Goal: Check status: Check status

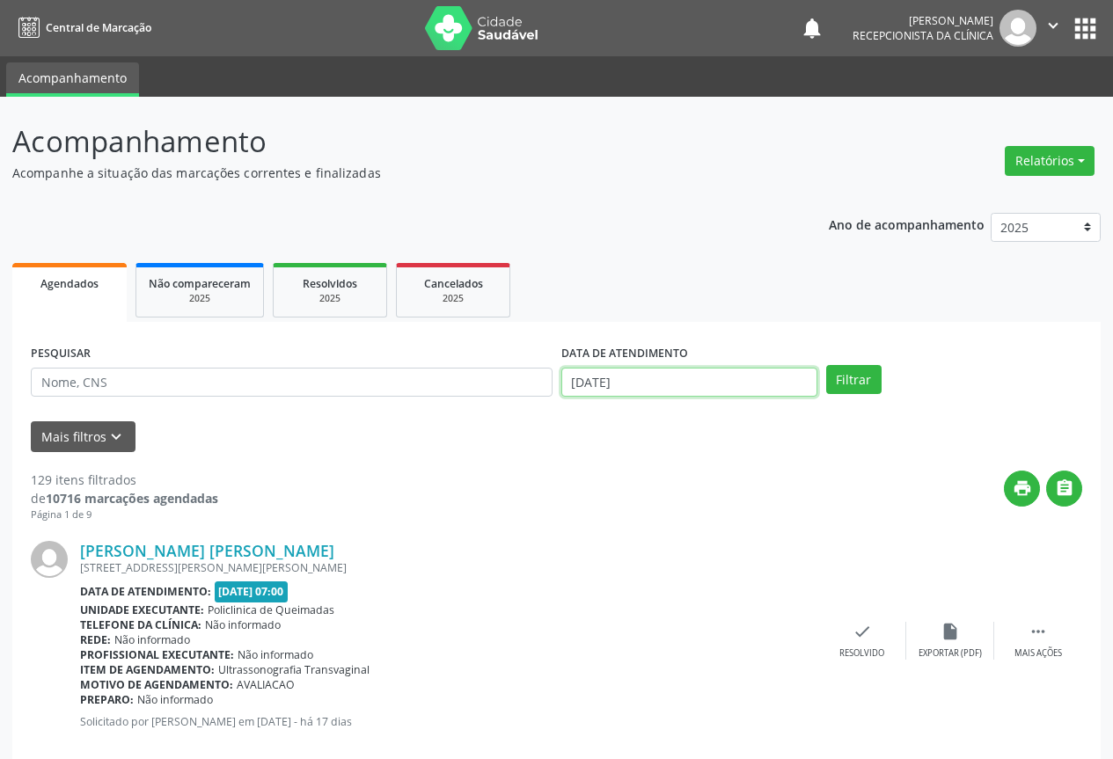
click at [657, 384] on input "[DATE]" at bounding box center [689, 383] width 256 height 30
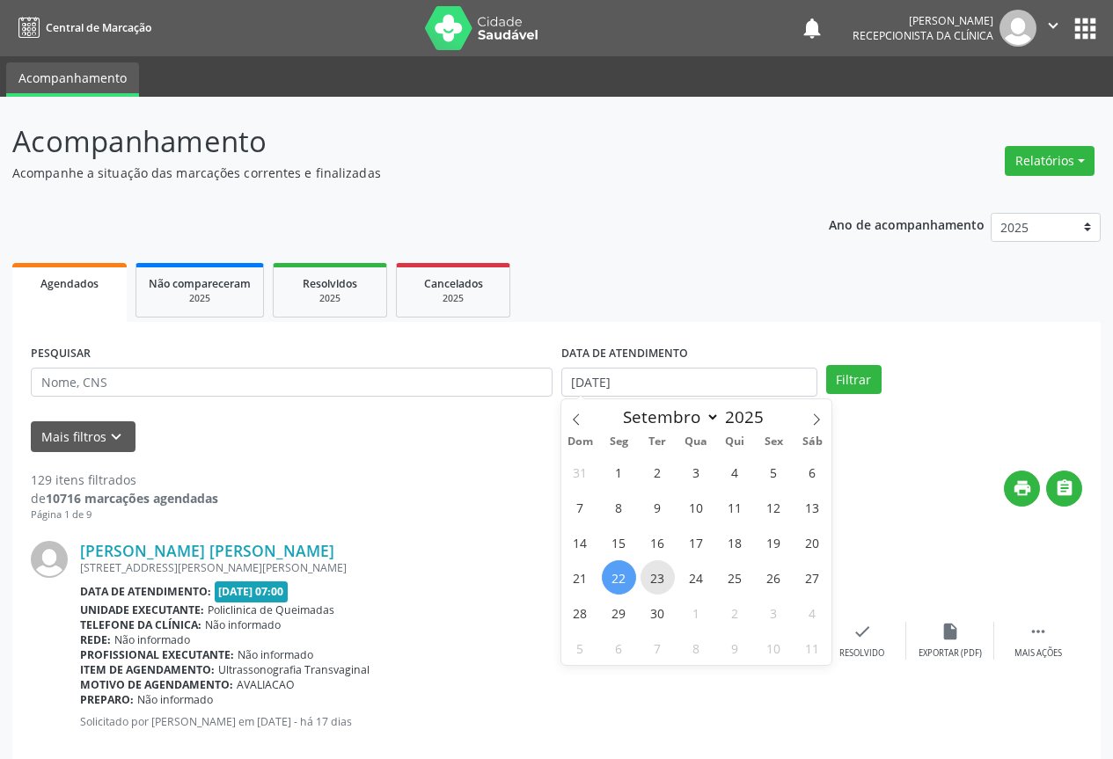
click at [669, 577] on span "23" at bounding box center [657, 577] width 34 height 34
type input "23/09/2025"
click at [669, 577] on span "23" at bounding box center [657, 577] width 34 height 34
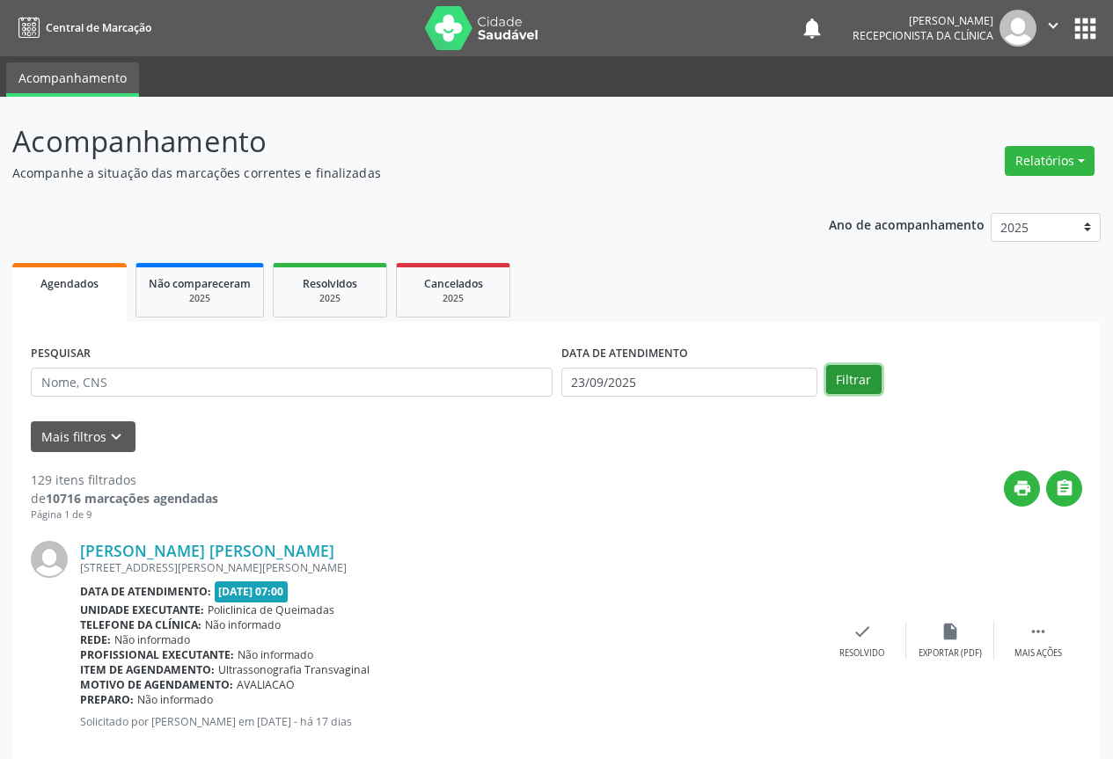
click at [869, 385] on button "Filtrar" at bounding box center [853, 380] width 55 height 30
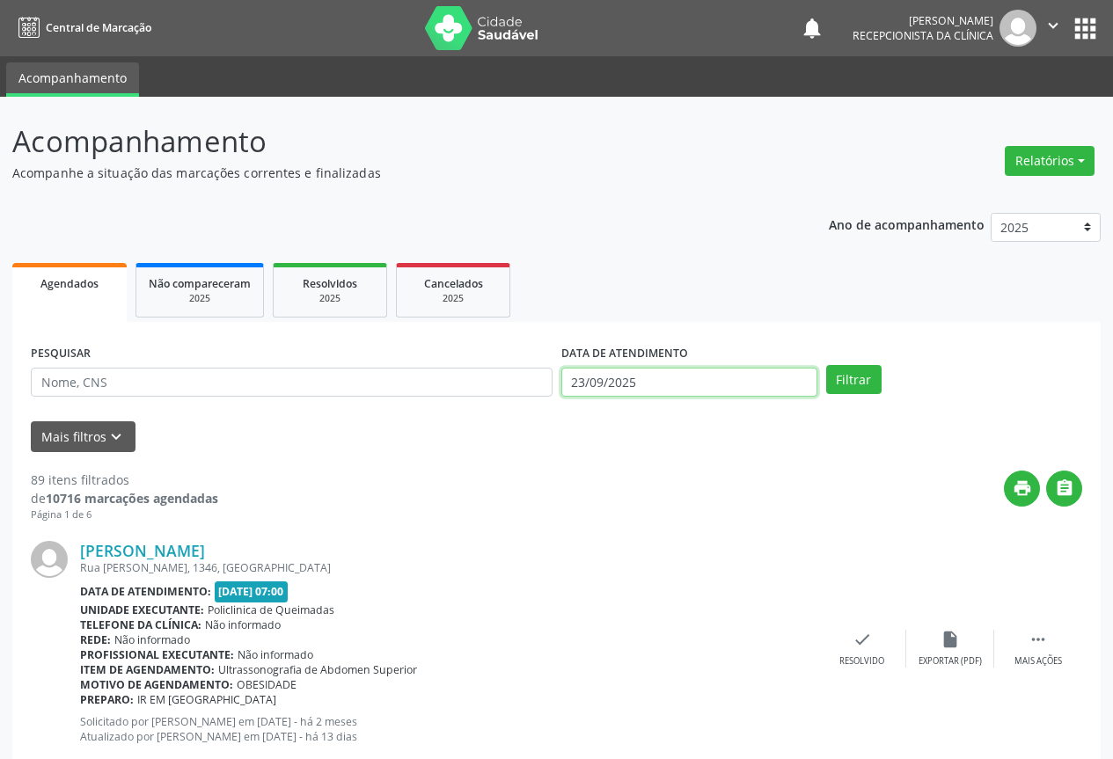
click at [700, 389] on input "23/09/2025" at bounding box center [689, 383] width 256 height 30
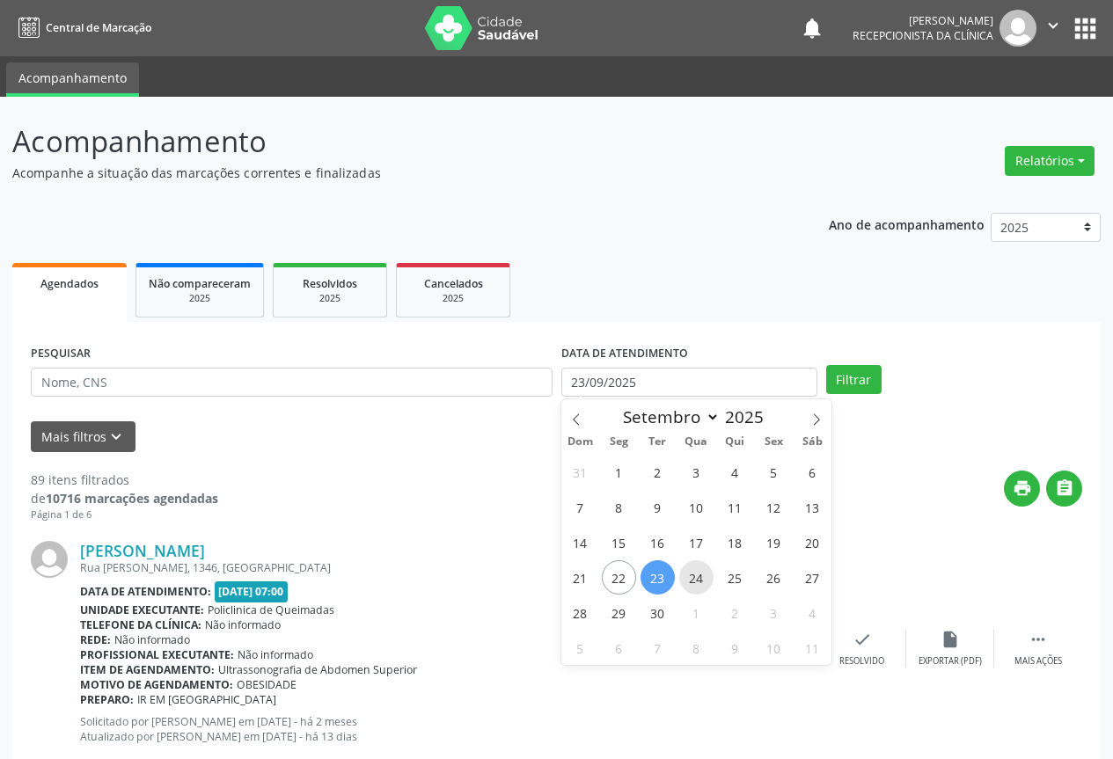
click at [701, 581] on span "24" at bounding box center [696, 577] width 34 height 34
type input "[DATE]"
click at [701, 581] on span "24" at bounding box center [696, 577] width 34 height 34
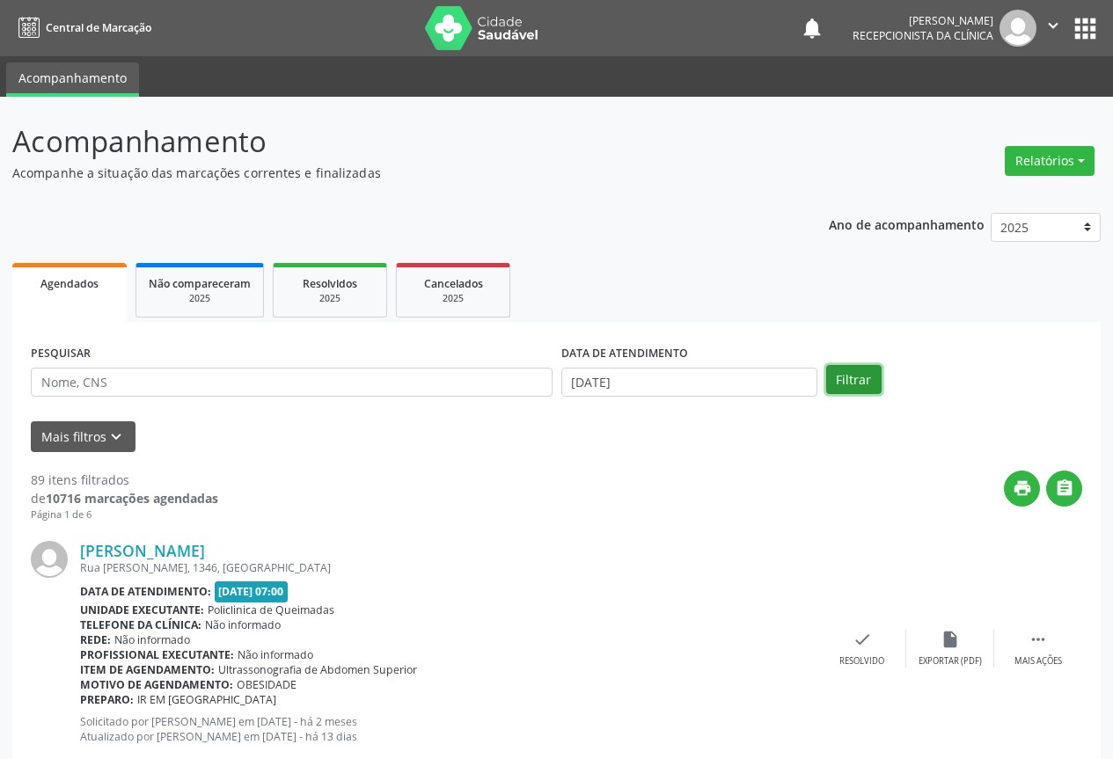
click at [857, 372] on button "Filtrar" at bounding box center [853, 380] width 55 height 30
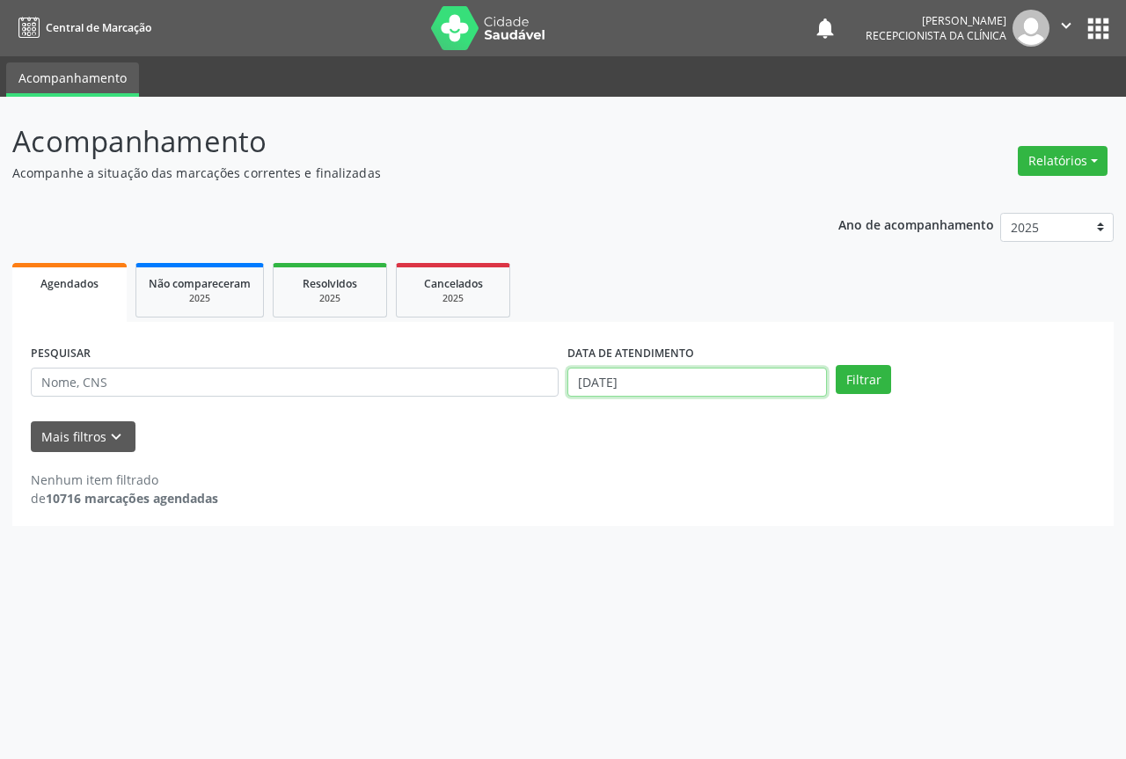
click at [671, 387] on input "[DATE]" at bounding box center [697, 383] width 260 height 30
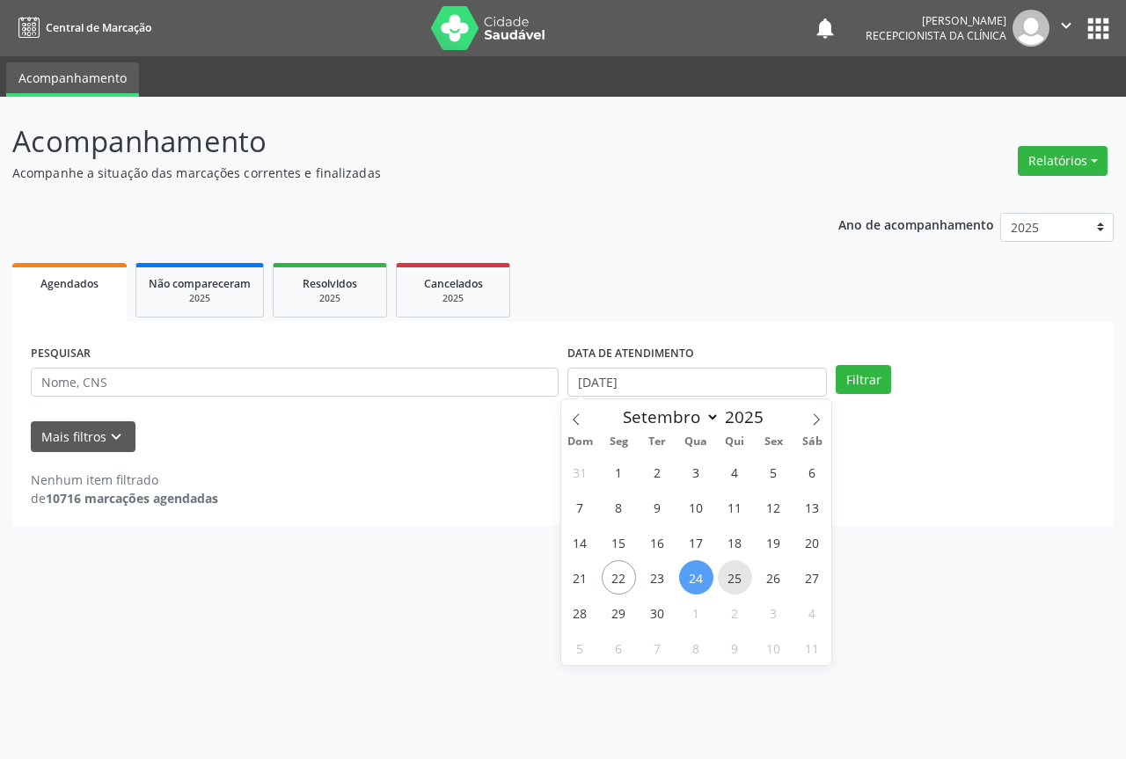
click at [735, 573] on span "25" at bounding box center [735, 577] width 34 height 34
type input "[DATE]"
click at [736, 574] on span "25" at bounding box center [735, 577] width 34 height 34
select select "8"
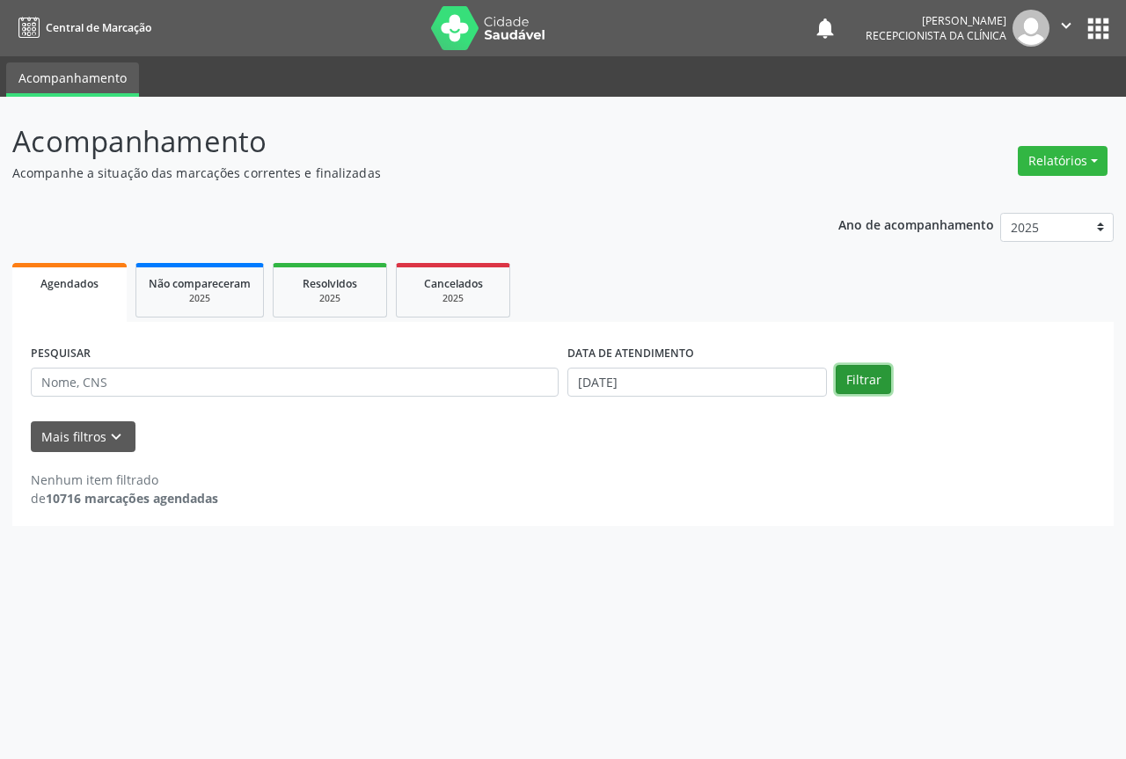
click at [842, 375] on button "Filtrar" at bounding box center [863, 380] width 55 height 30
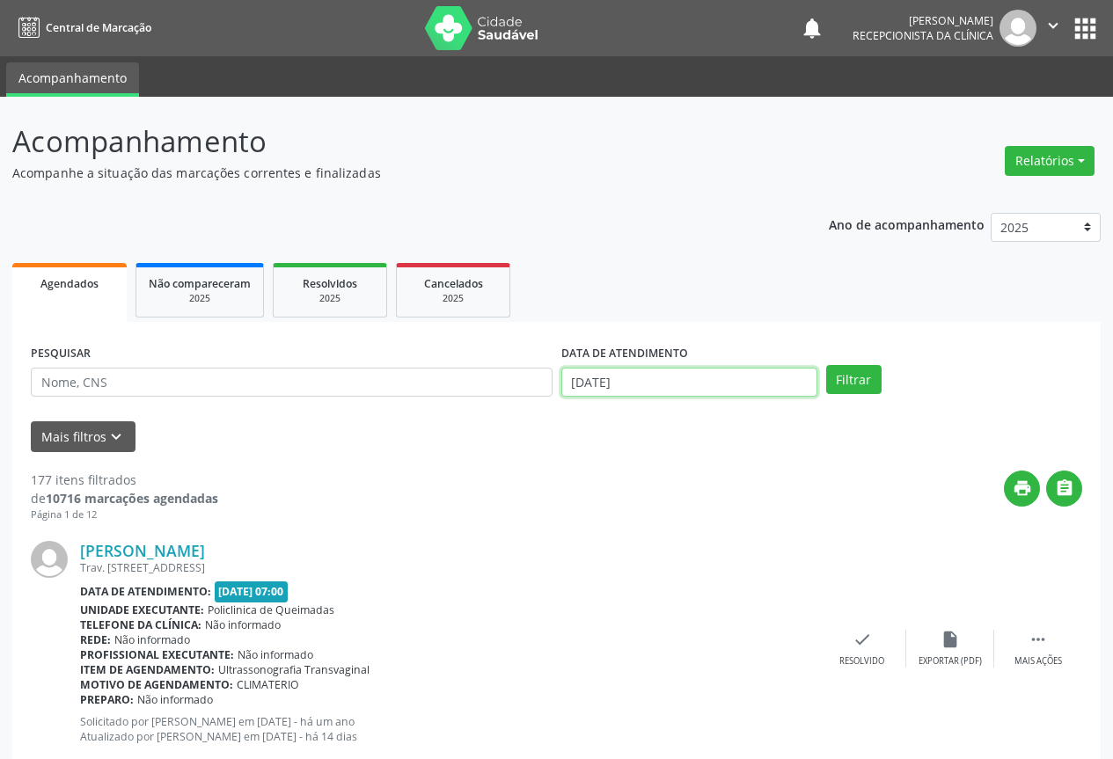
click at [674, 375] on input "[DATE]" at bounding box center [689, 383] width 256 height 30
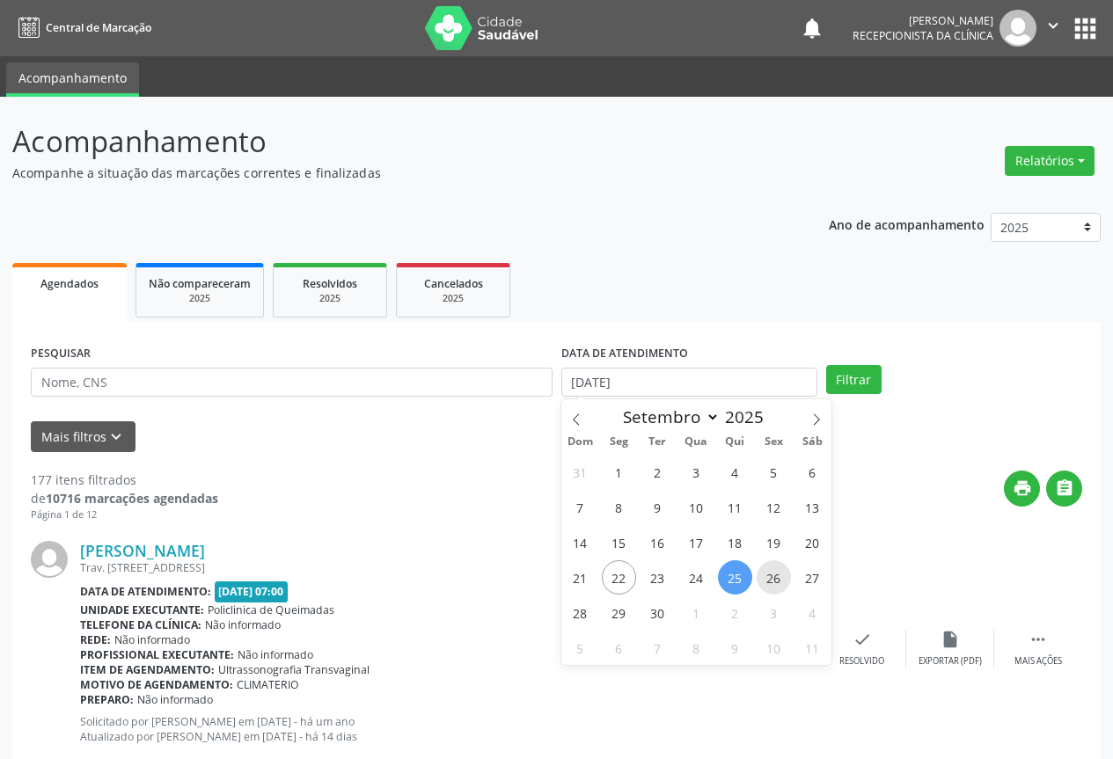
click at [769, 576] on span "26" at bounding box center [774, 577] width 34 height 34
type input "[DATE]"
click at [773, 574] on span "26" at bounding box center [774, 577] width 34 height 34
select select "8"
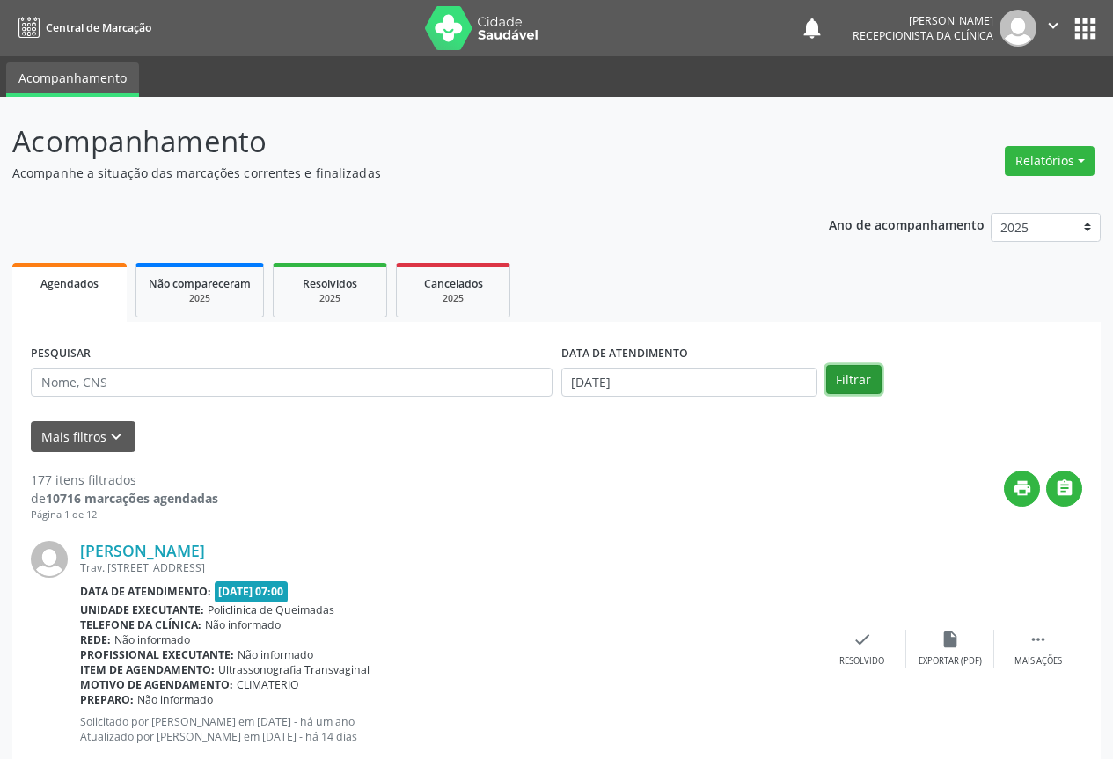
click at [834, 375] on button "Filtrar" at bounding box center [853, 380] width 55 height 30
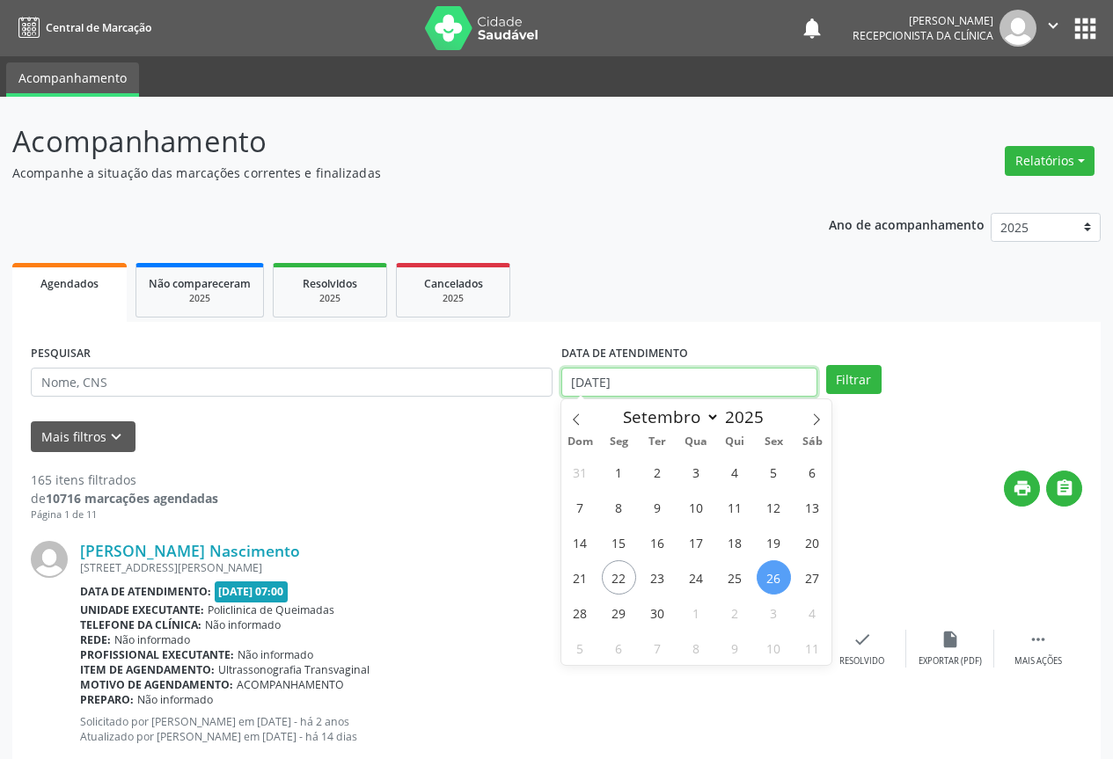
click at [712, 388] on input "[DATE]" at bounding box center [689, 383] width 256 height 30
click at [817, 578] on span "27" at bounding box center [812, 577] width 34 height 34
type input "[DATE]"
drag, startPoint x: 817, startPoint y: 578, endPoint x: 809, endPoint y: 560, distance: 19.3
click at [815, 578] on span "27" at bounding box center [812, 577] width 34 height 34
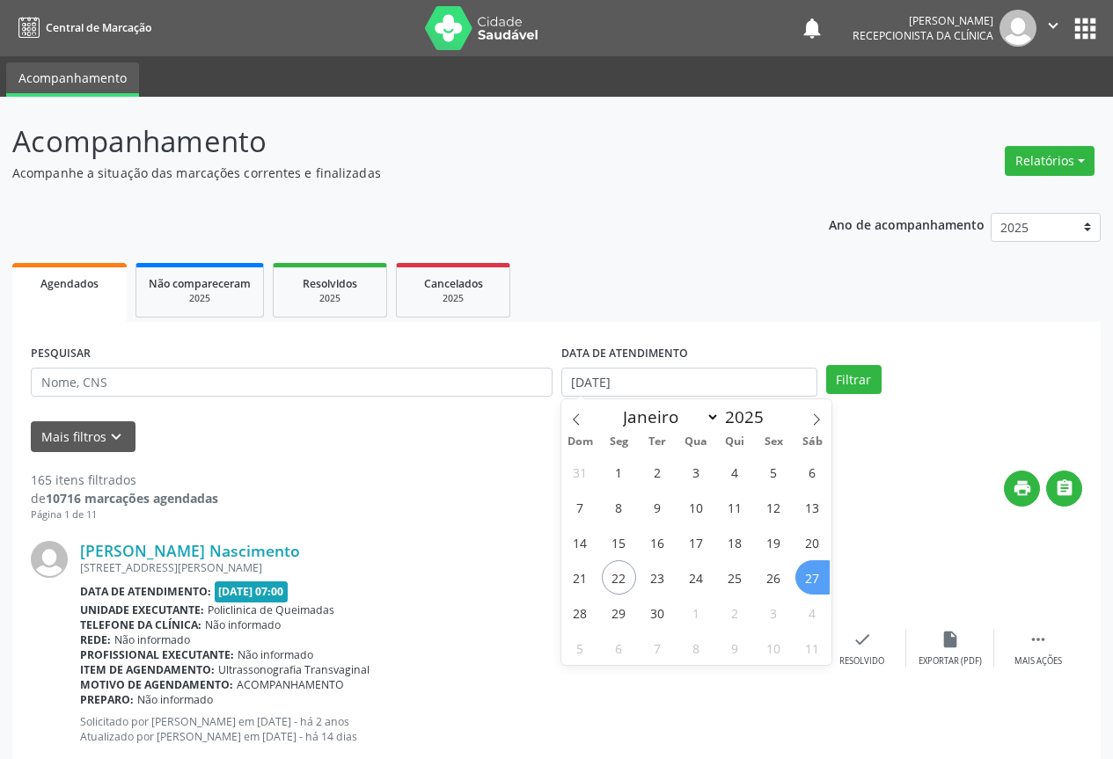
select select "8"
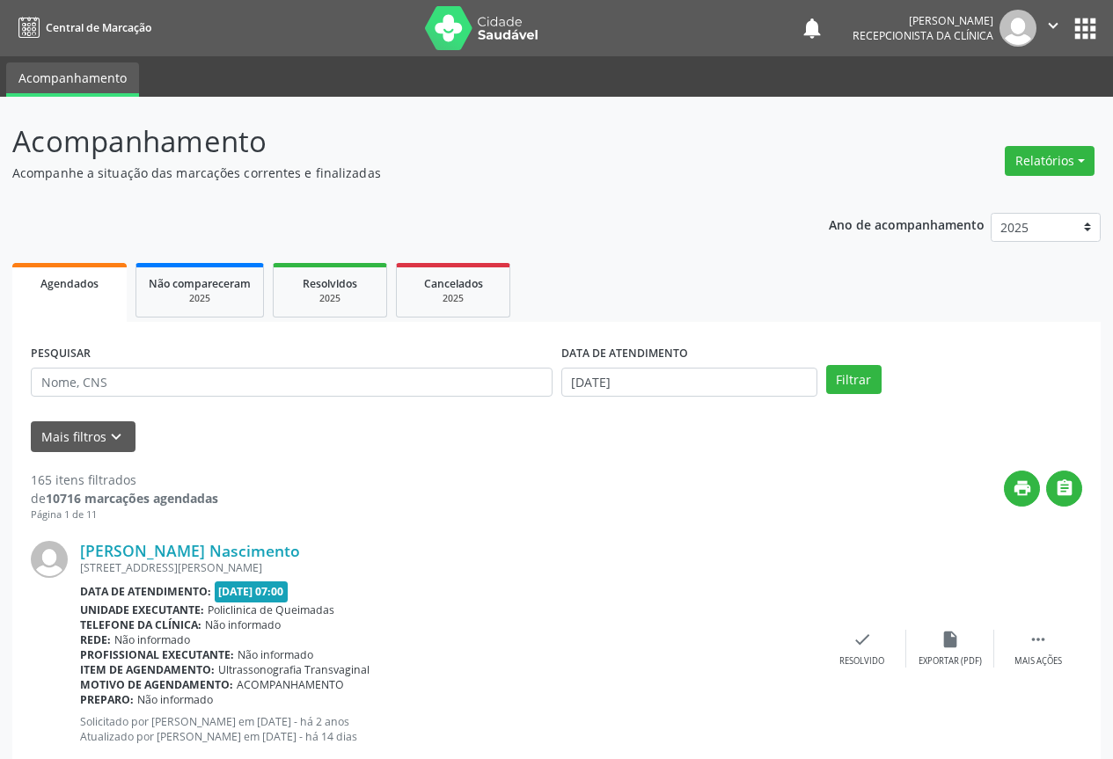
click at [844, 398] on div "PESQUISAR DATA DE ATENDIMENTO [DATE] Filtrar" at bounding box center [556, 374] width 1060 height 69
click at [844, 387] on button "Filtrar" at bounding box center [853, 380] width 55 height 30
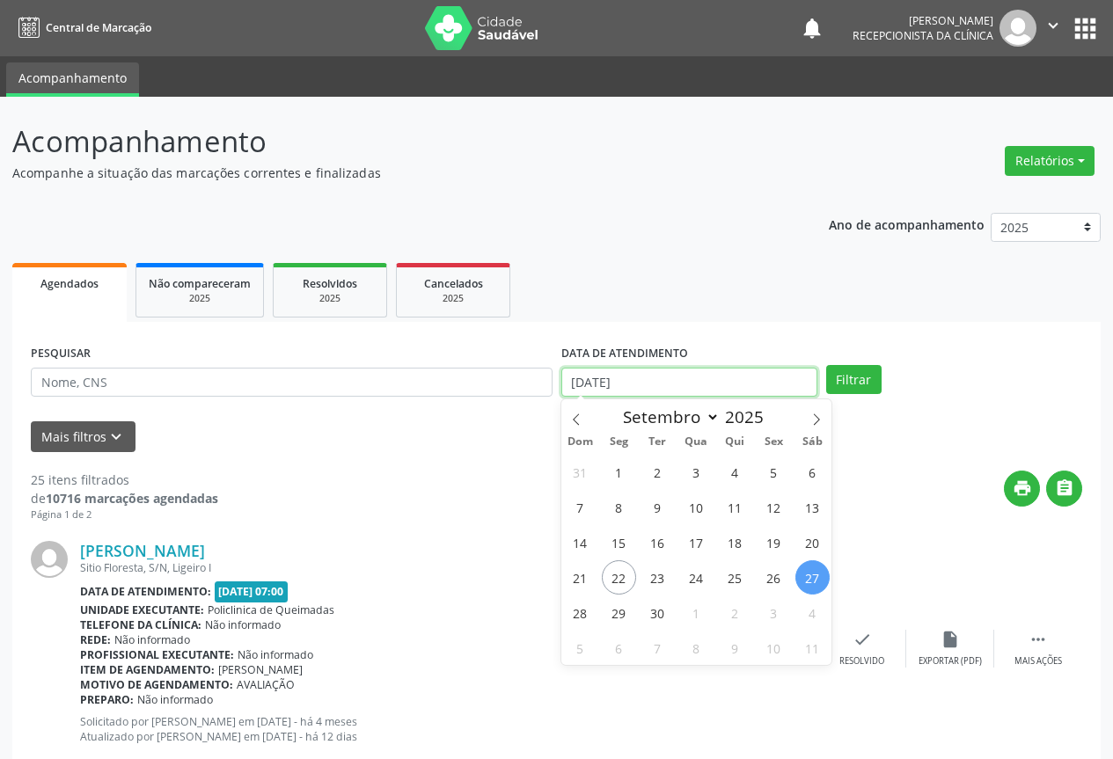
click at [725, 383] on input "[DATE]" at bounding box center [689, 383] width 256 height 30
click at [618, 618] on span "29" at bounding box center [619, 613] width 34 height 34
type input "[DATE]"
click at [616, 618] on span "29" at bounding box center [619, 613] width 34 height 34
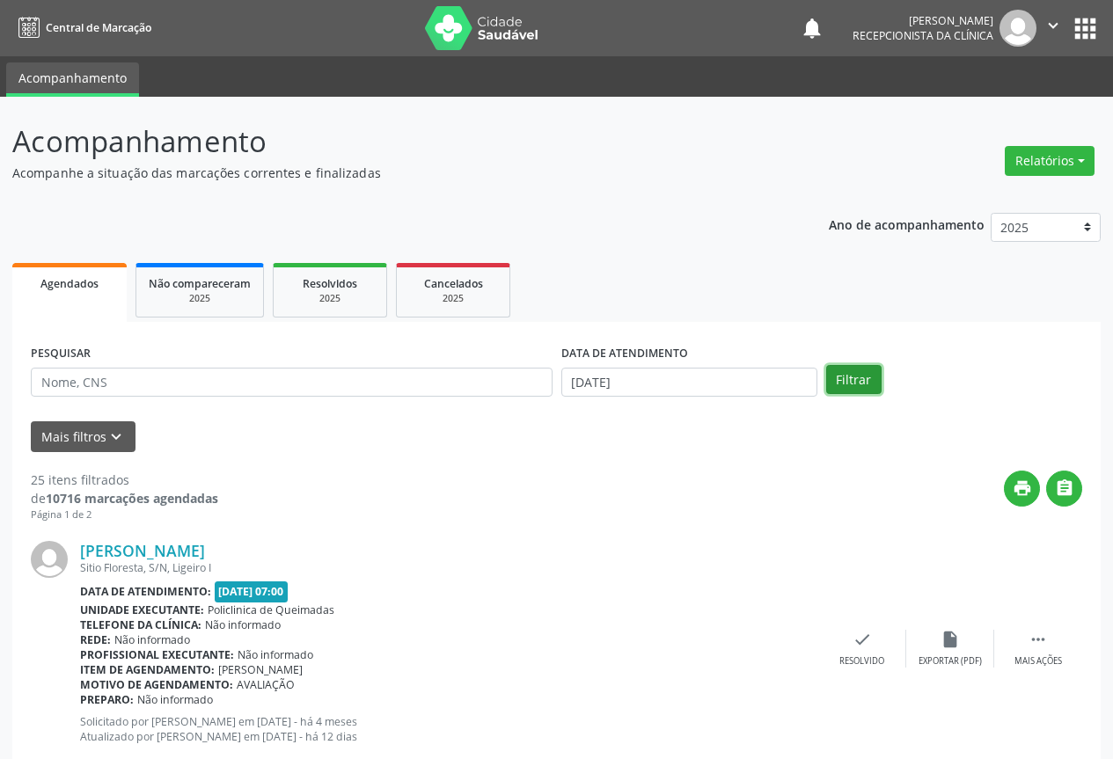
click at [852, 386] on button "Filtrar" at bounding box center [853, 380] width 55 height 30
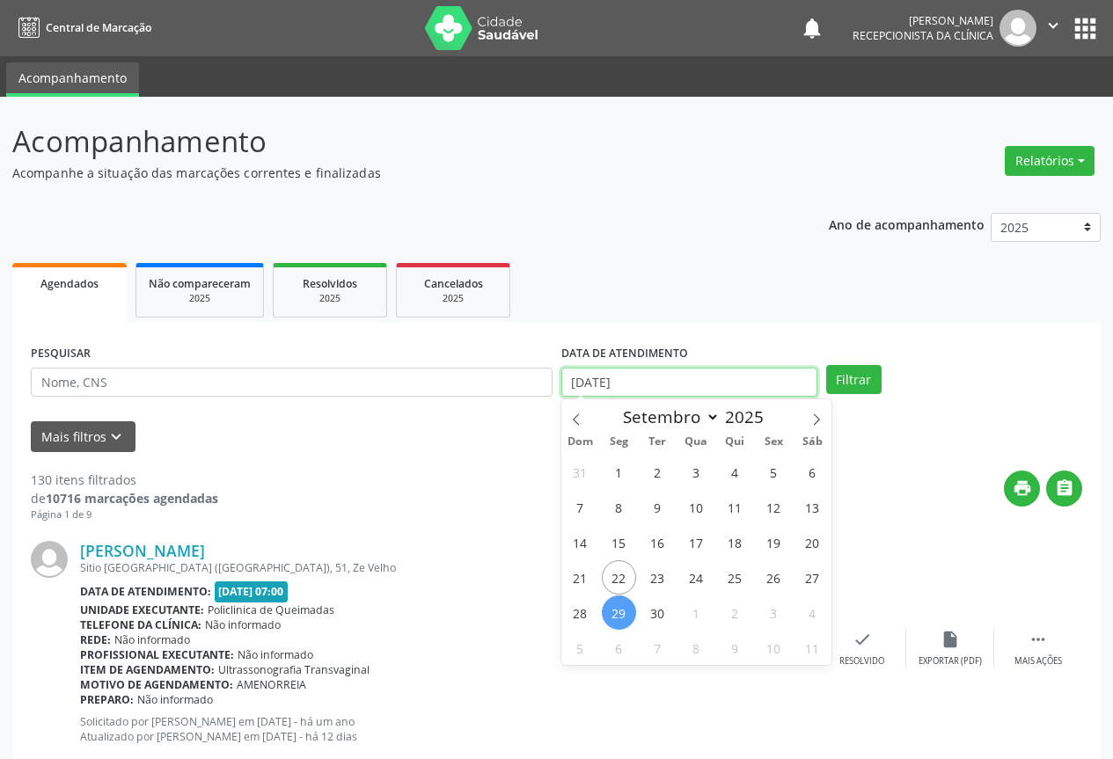
click at [689, 382] on input "[DATE]" at bounding box center [689, 383] width 256 height 30
click at [658, 616] on span "30" at bounding box center [657, 613] width 34 height 34
type input "[DATE]"
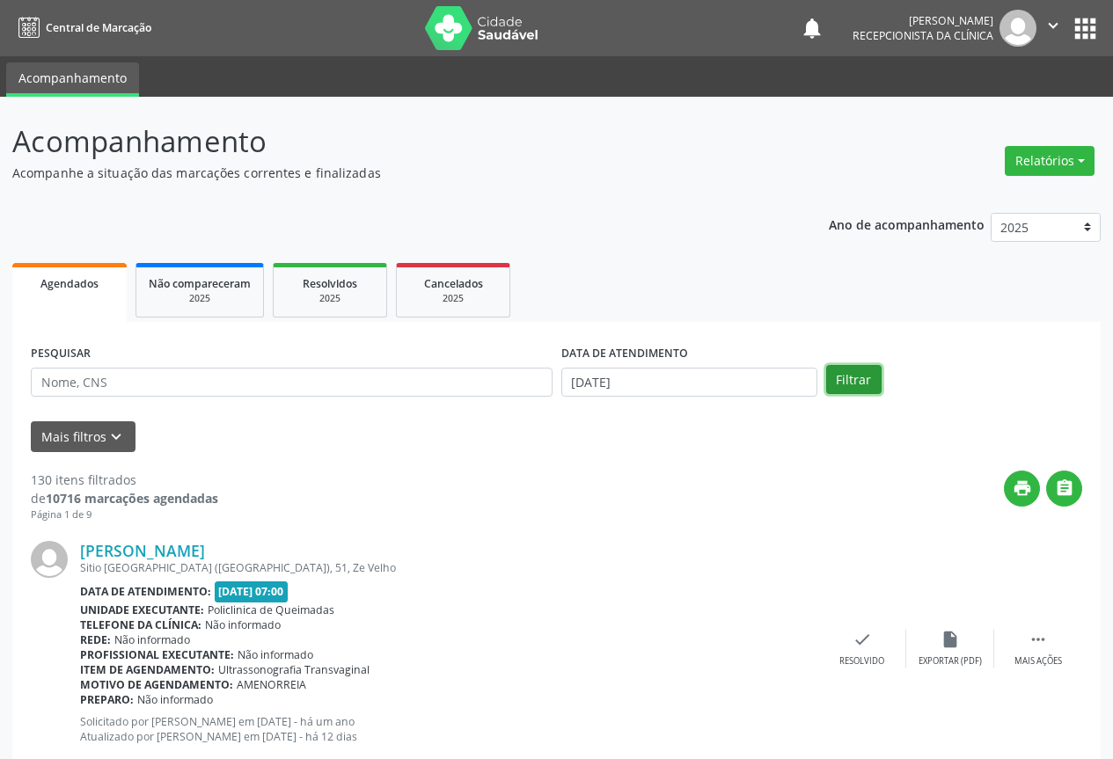
click at [841, 376] on button "Filtrar" at bounding box center [853, 380] width 55 height 30
